Goal: Information Seeking & Learning: Learn about a topic

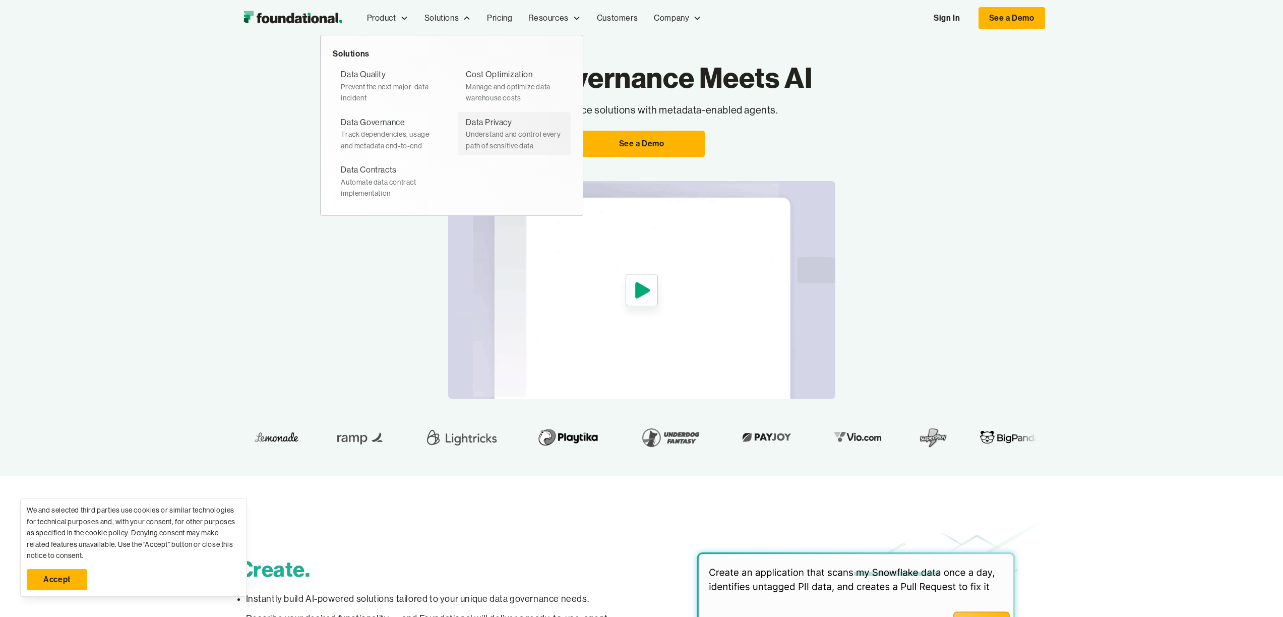
click at [492, 124] on div "Data Privacy" at bounding box center [489, 122] width 46 height 13
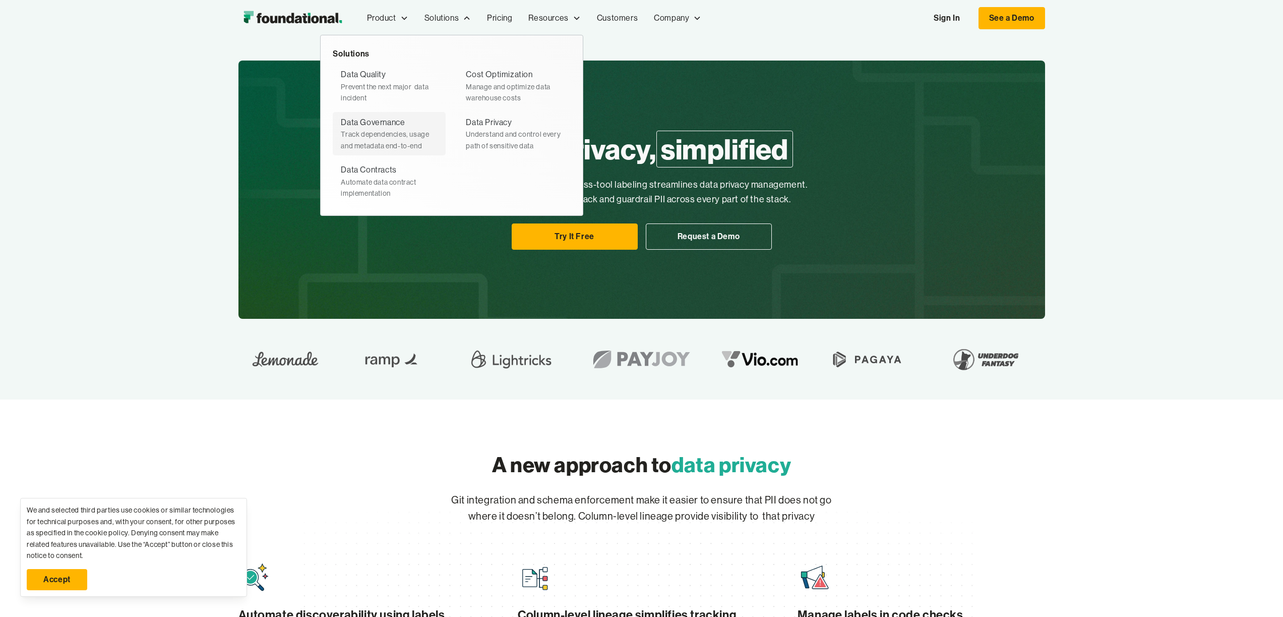
click at [384, 124] on div "Data Governance" at bounding box center [373, 122] width 64 height 13
